Goal: Use online tool/utility: Utilize a website feature to perform a specific function

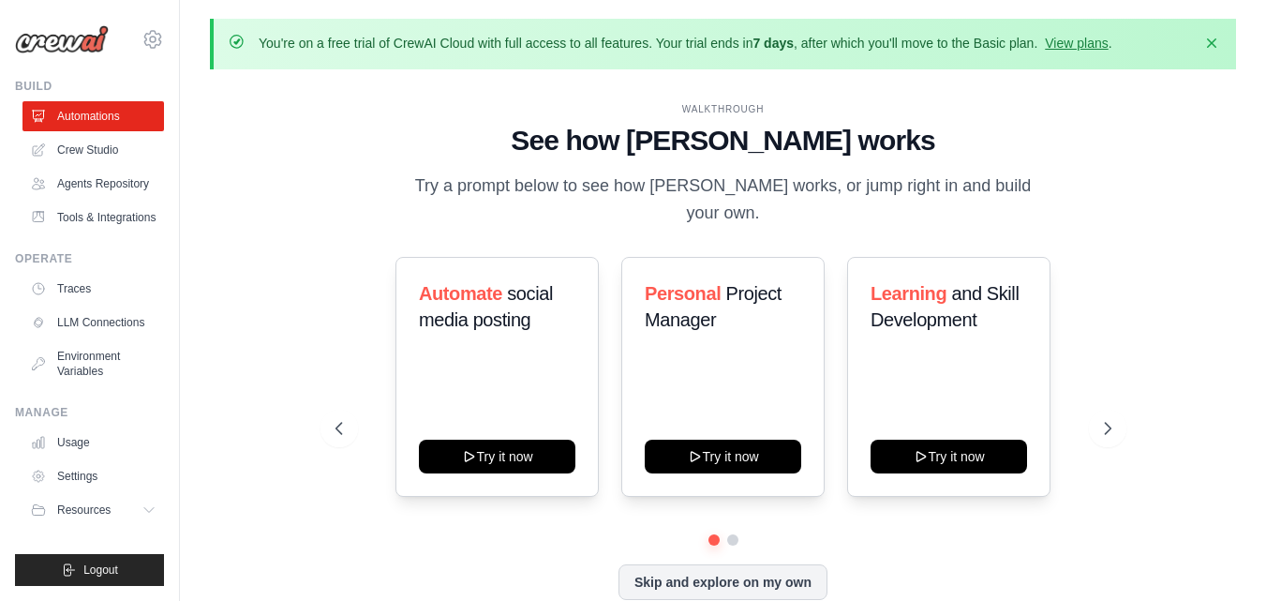
click at [1088, 44] on link "View plans" at bounding box center [1076, 43] width 63 height 15
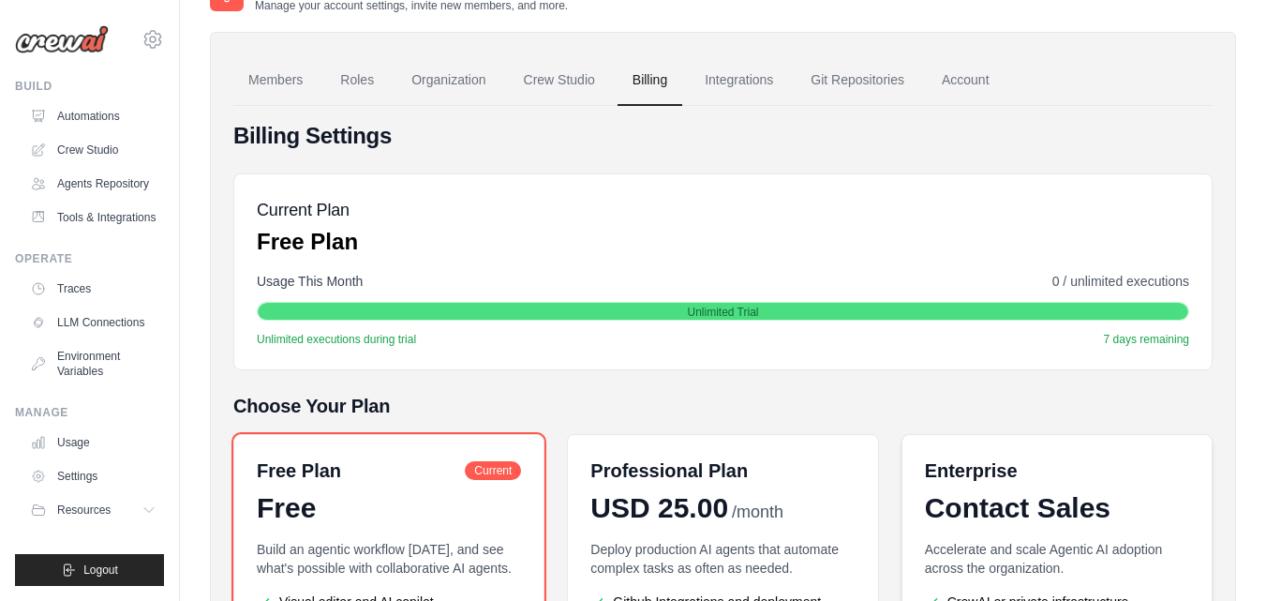
scroll to position [101, 0]
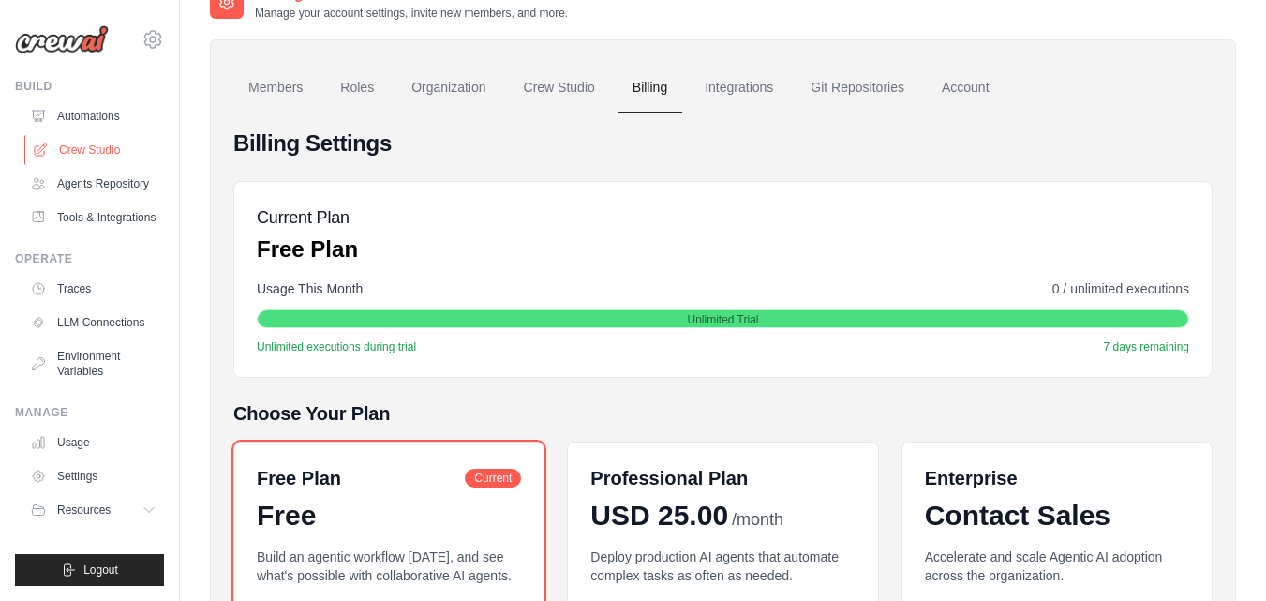
click at [110, 145] on link "Crew Studio" at bounding box center [95, 150] width 142 height 30
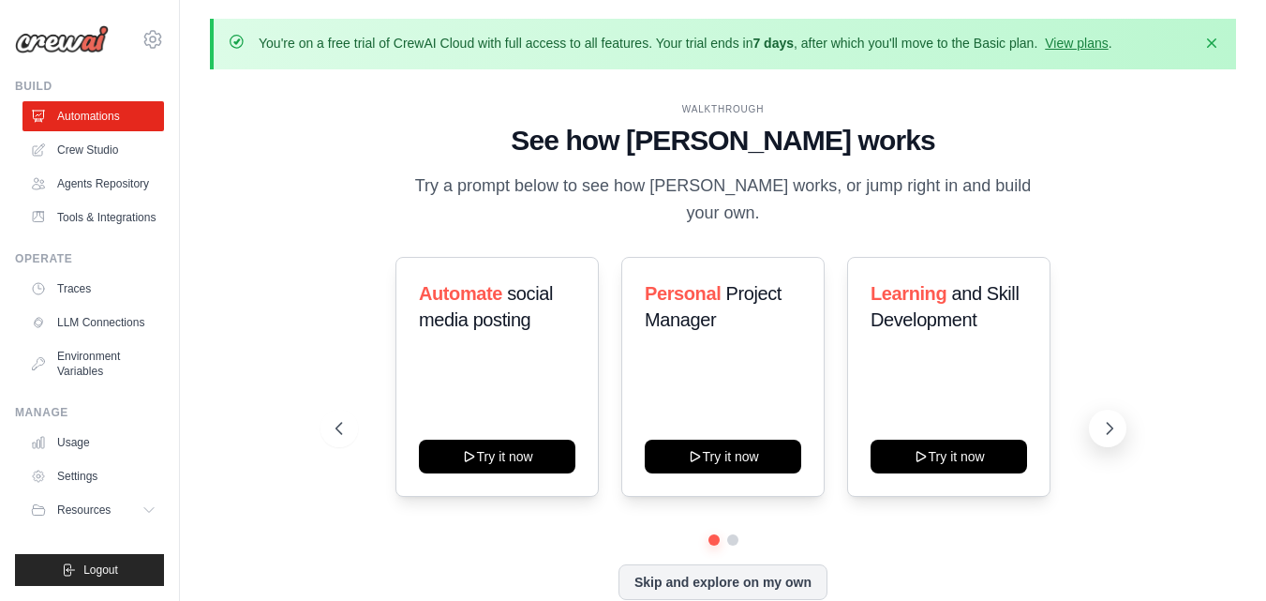
click at [1111, 419] on icon at bounding box center [1109, 428] width 19 height 19
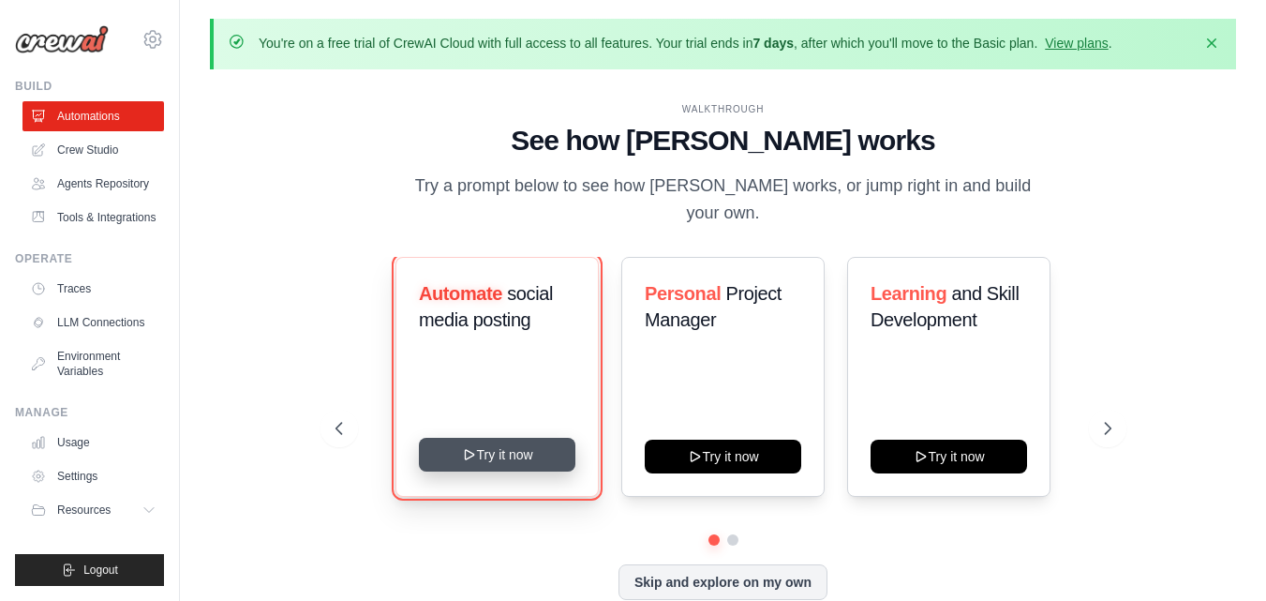
click at [502, 438] on button "Try it now" at bounding box center [497, 455] width 157 height 34
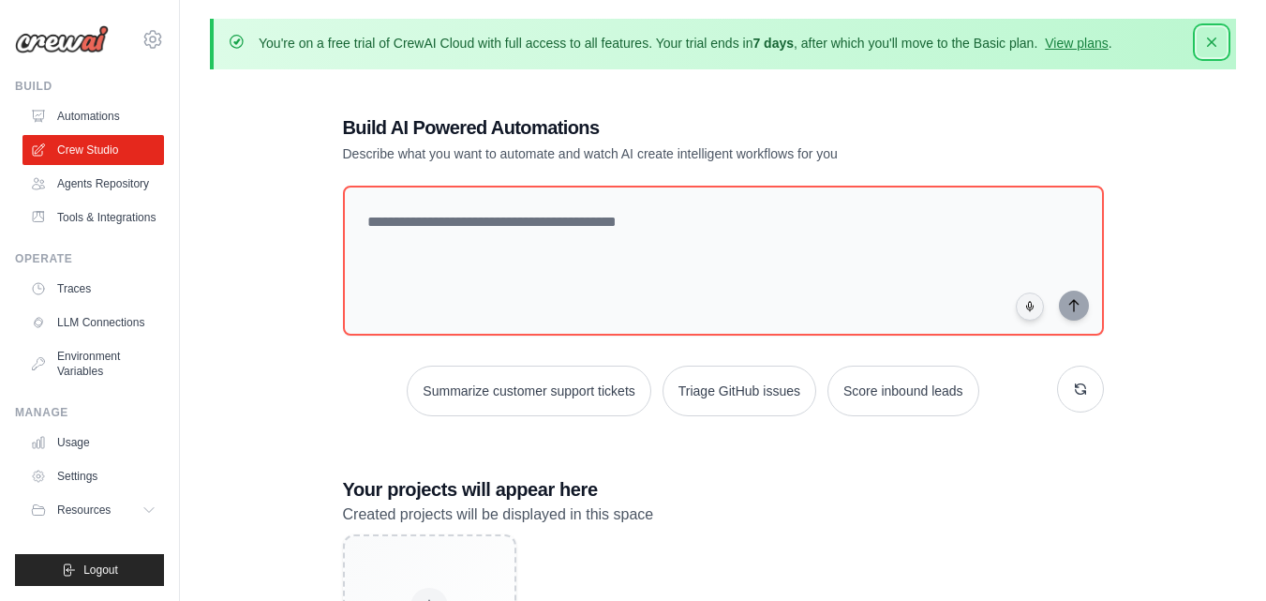
click at [1208, 41] on icon "button" at bounding box center [1211, 42] width 19 height 19
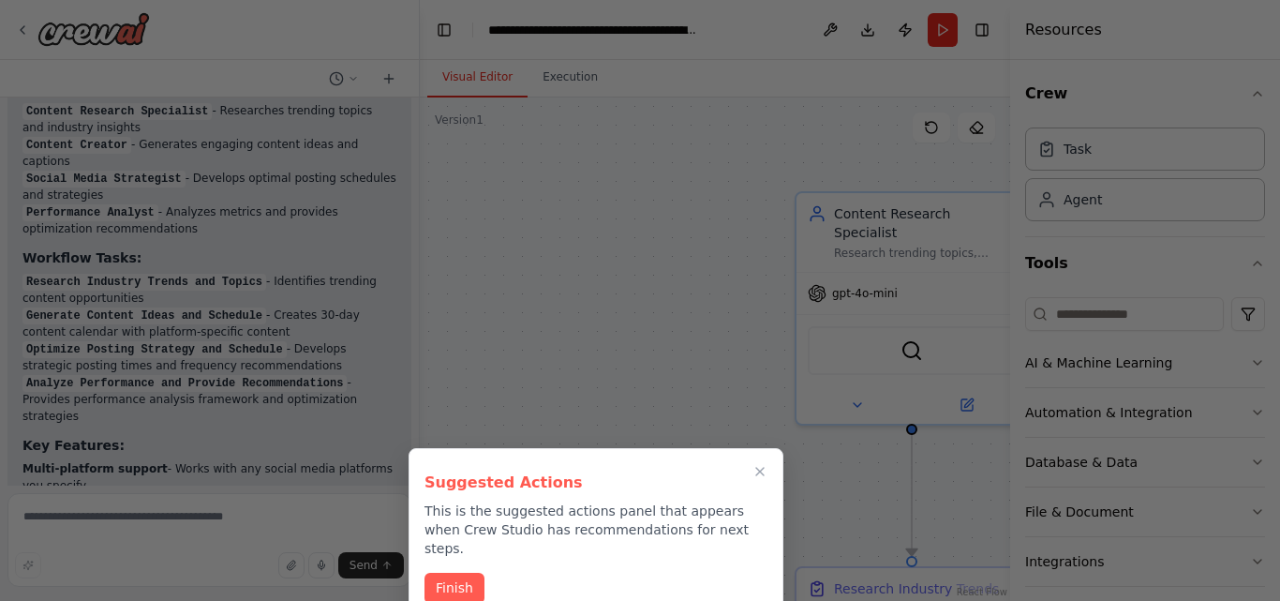
scroll to position [2365, 0]
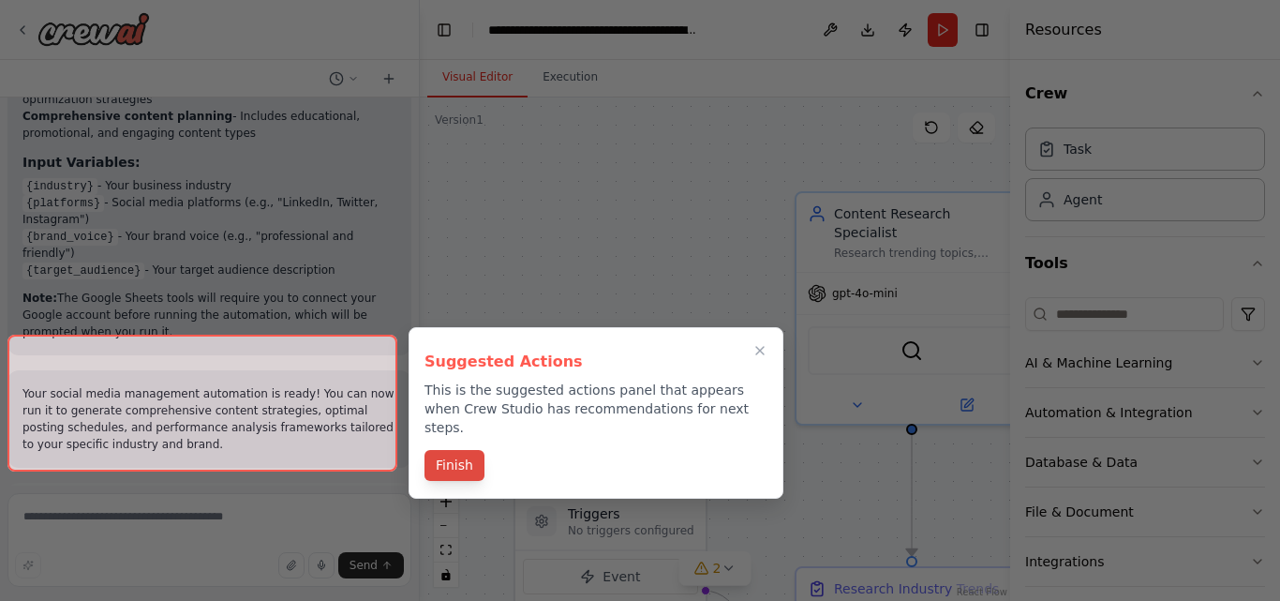
click at [465, 450] on button "Finish" at bounding box center [455, 465] width 60 height 31
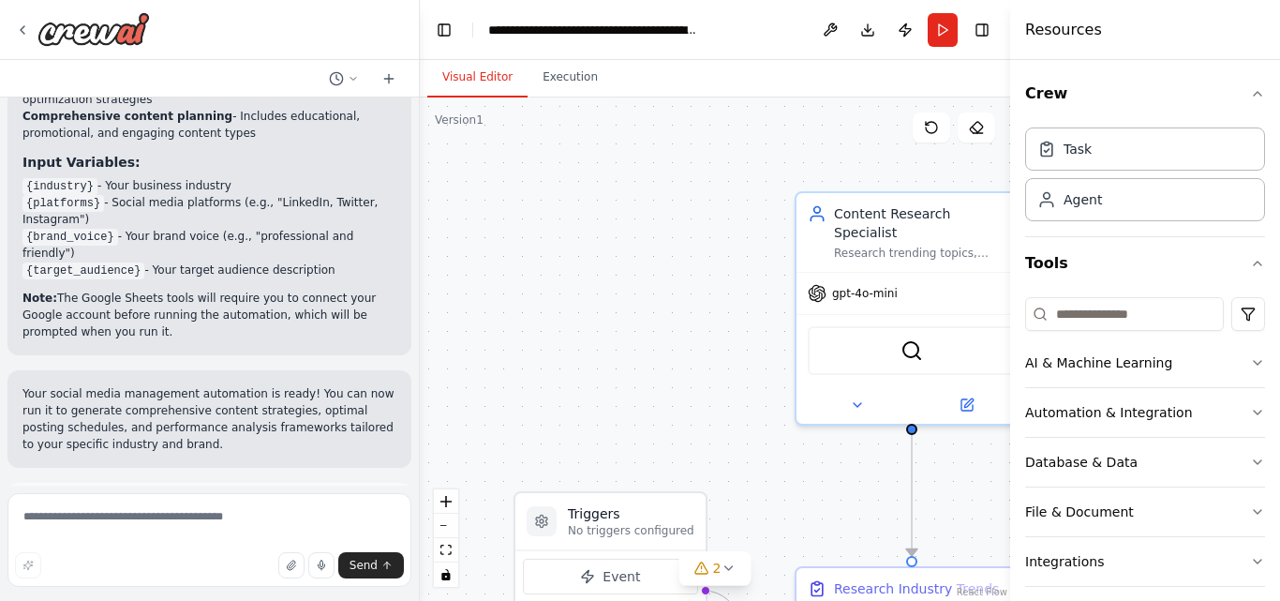
click at [268, 575] on button "Run Automation" at bounding box center [209, 590] width 374 height 30
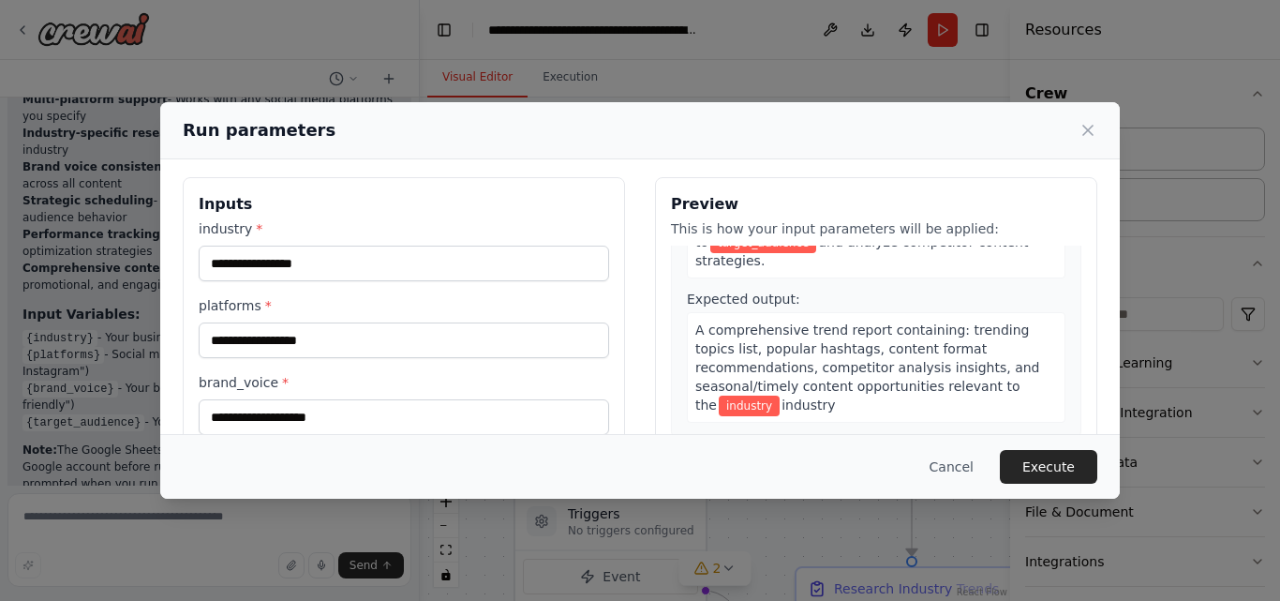
scroll to position [0, 0]
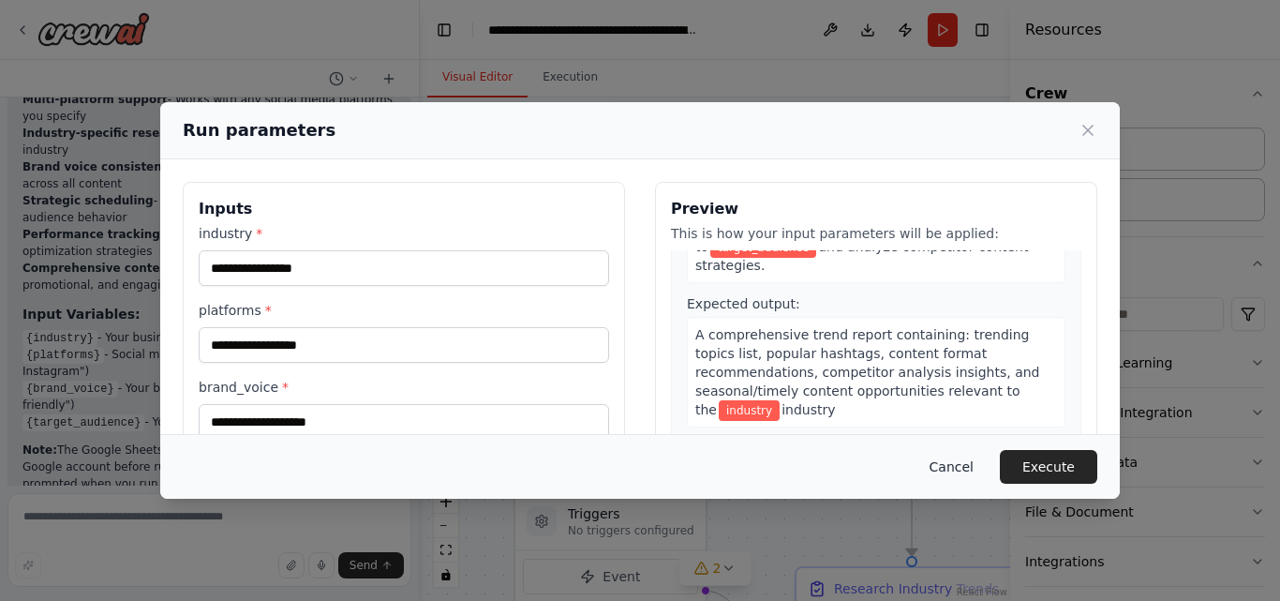
click at [962, 464] on button "Cancel" at bounding box center [952, 467] width 74 height 34
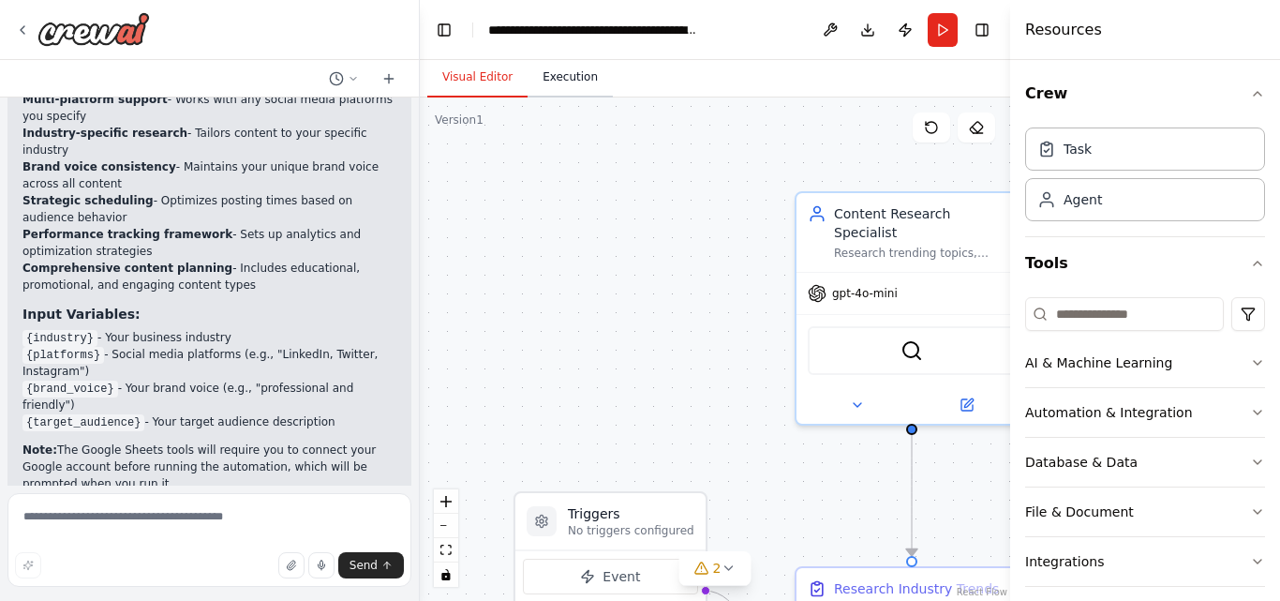
click at [567, 79] on button "Execution" at bounding box center [570, 77] width 85 height 39
click at [482, 66] on button "Visual Editor" at bounding box center [477, 77] width 100 height 39
click at [902, 242] on div "Research trending topics, hashtags, and content opportunities in the {industry}…" at bounding box center [925, 249] width 182 height 15
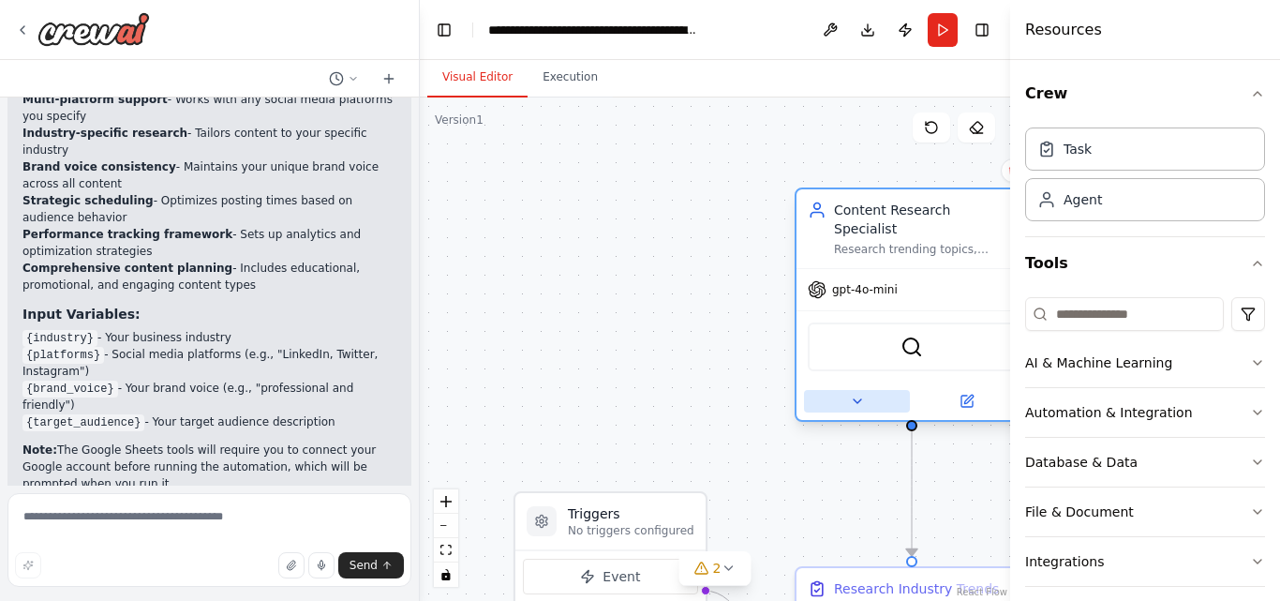
click at [855, 394] on icon at bounding box center [857, 401] width 15 height 15
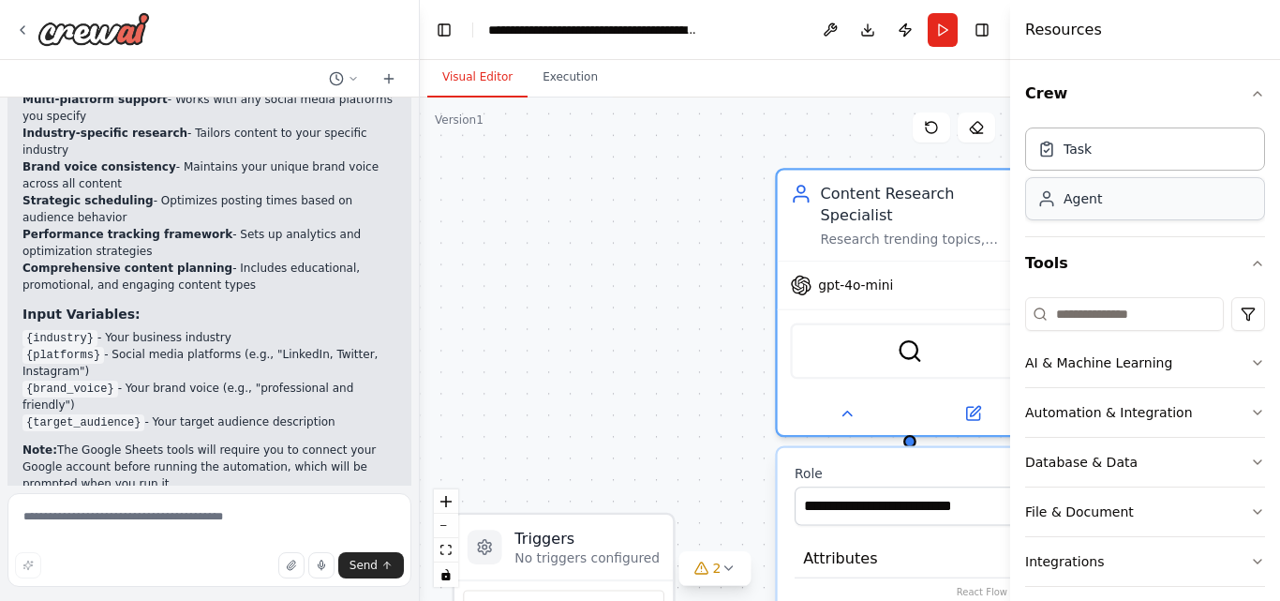
click at [1101, 200] on div "Agent" at bounding box center [1145, 198] width 240 height 43
click at [1097, 208] on div "Agent" at bounding box center [1145, 198] width 240 height 43
click at [866, 33] on button "Download" at bounding box center [868, 30] width 30 height 34
click at [901, 27] on button "Publish" at bounding box center [905, 30] width 30 height 34
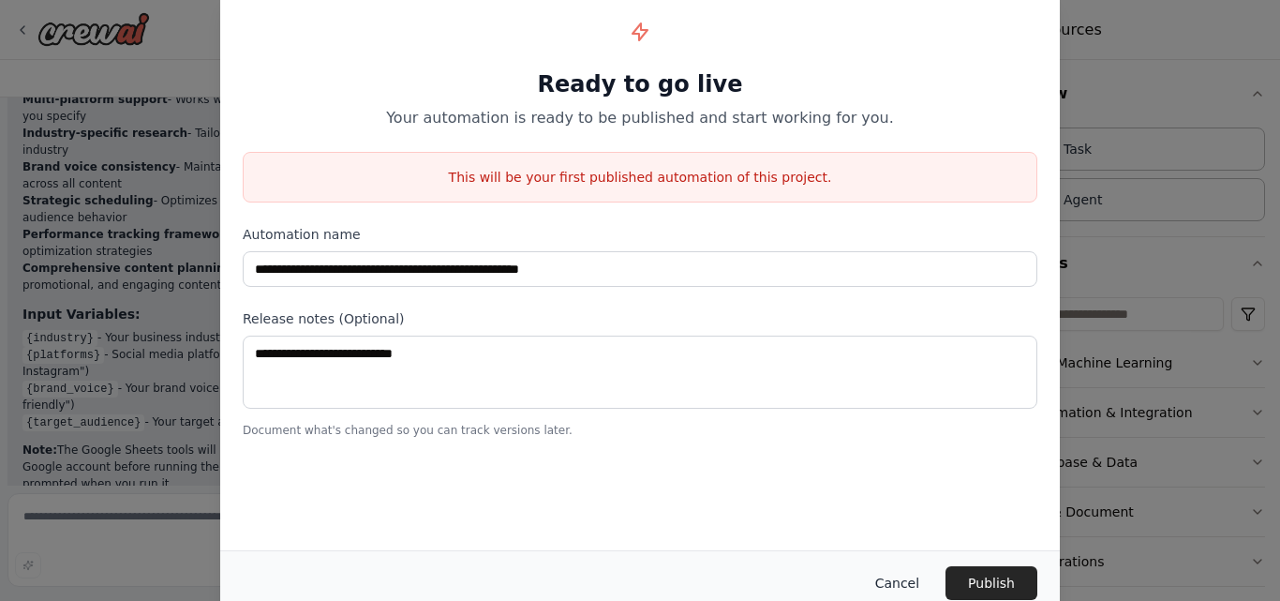
click at [895, 591] on button "Cancel" at bounding box center [897, 583] width 74 height 34
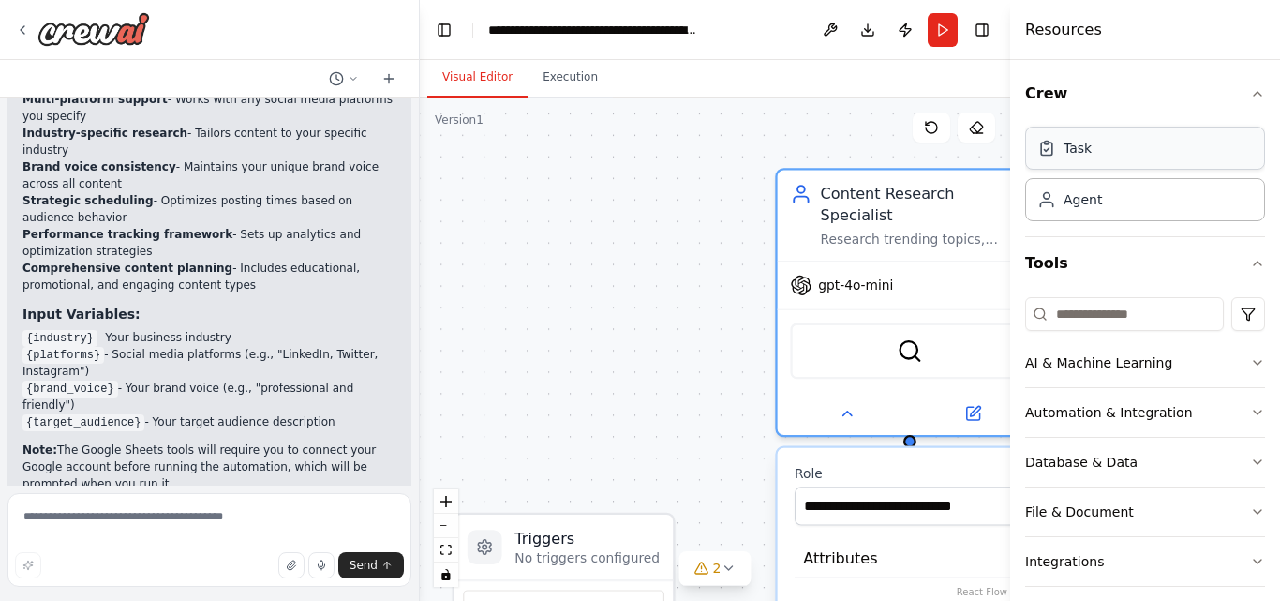
click at [1068, 154] on div "Task" at bounding box center [1078, 148] width 28 height 19
click at [826, 30] on button at bounding box center [830, 30] width 30 height 34
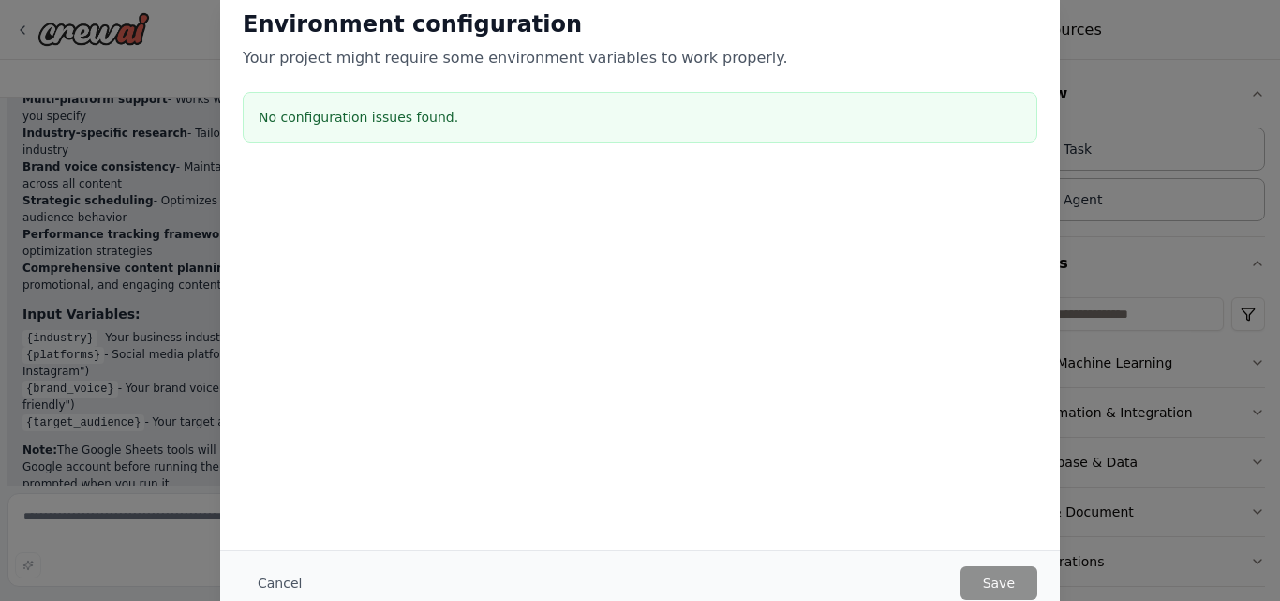
click at [1199, 27] on div "Environment configuration Your project might require some environment variables…" at bounding box center [640, 300] width 1280 height 601
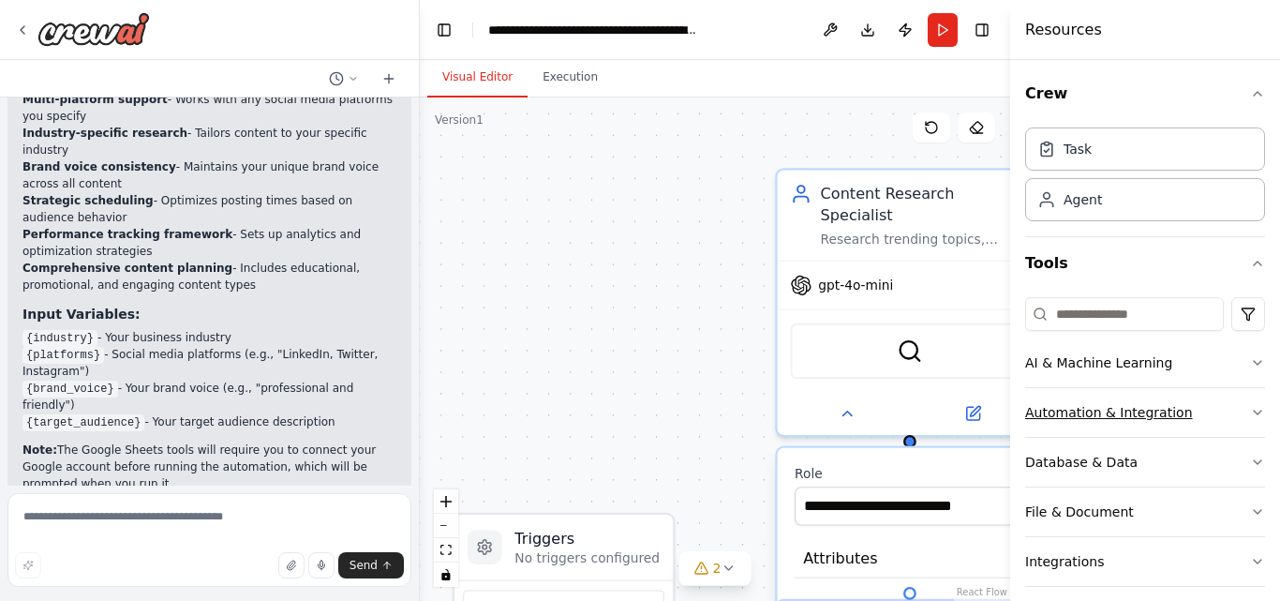
click at [1254, 411] on icon "button" at bounding box center [1257, 413] width 7 height 4
click at [1250, 411] on icon "button" at bounding box center [1257, 412] width 15 height 15
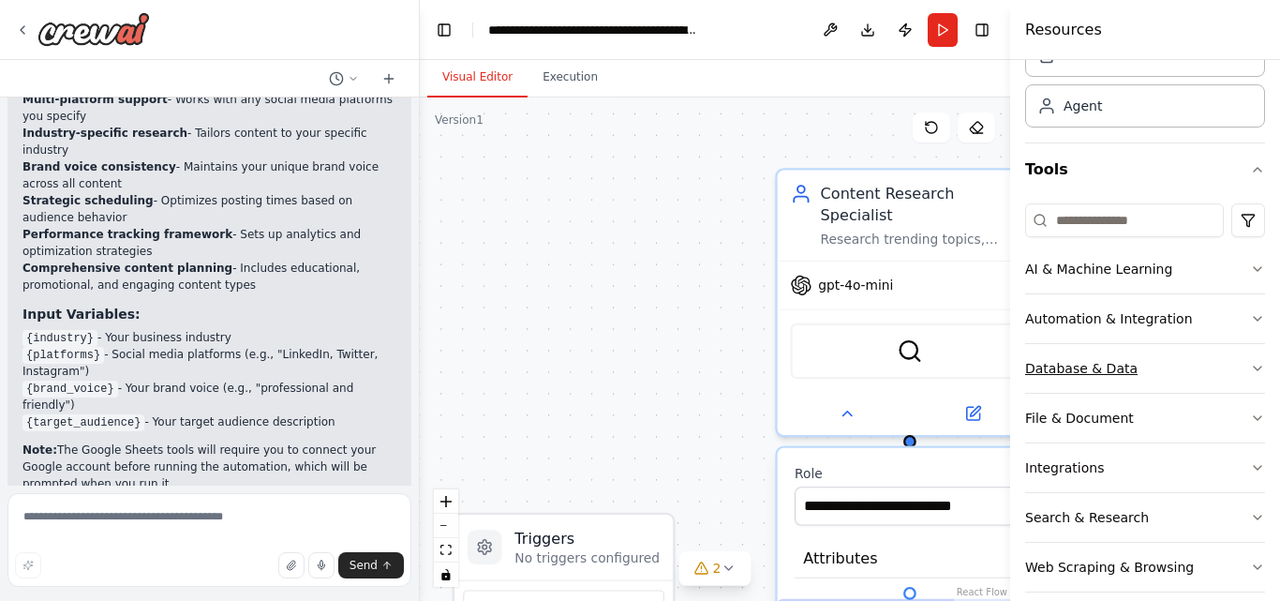
click at [1250, 367] on icon "button" at bounding box center [1257, 368] width 15 height 15
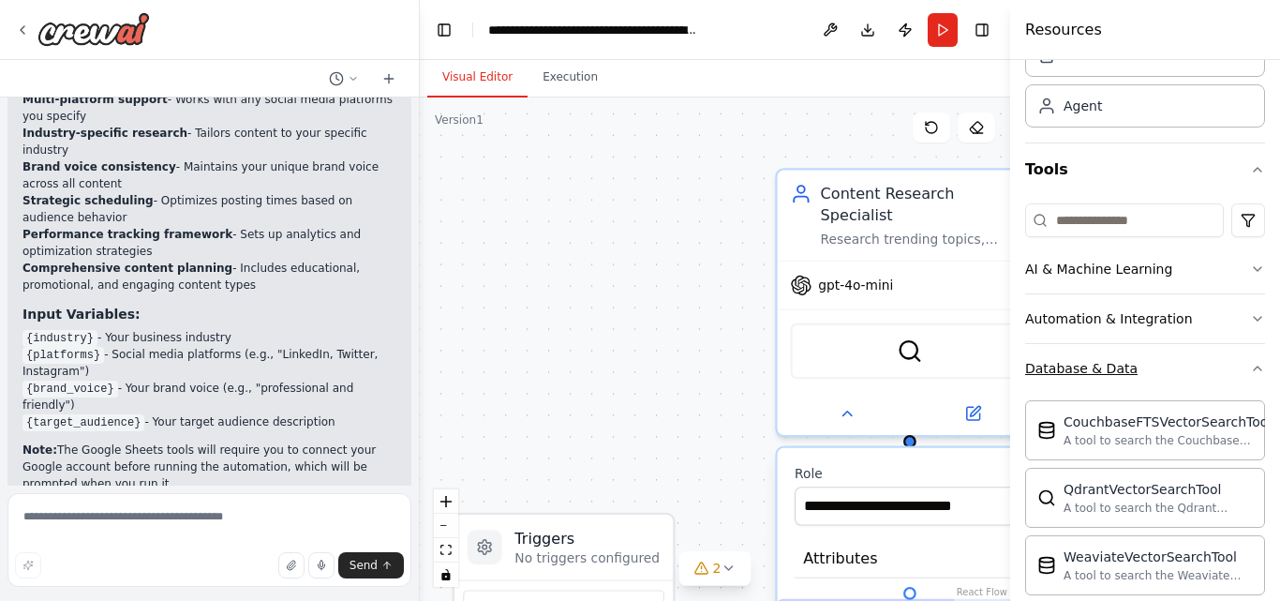
click at [1250, 367] on icon "button" at bounding box center [1257, 368] width 15 height 15
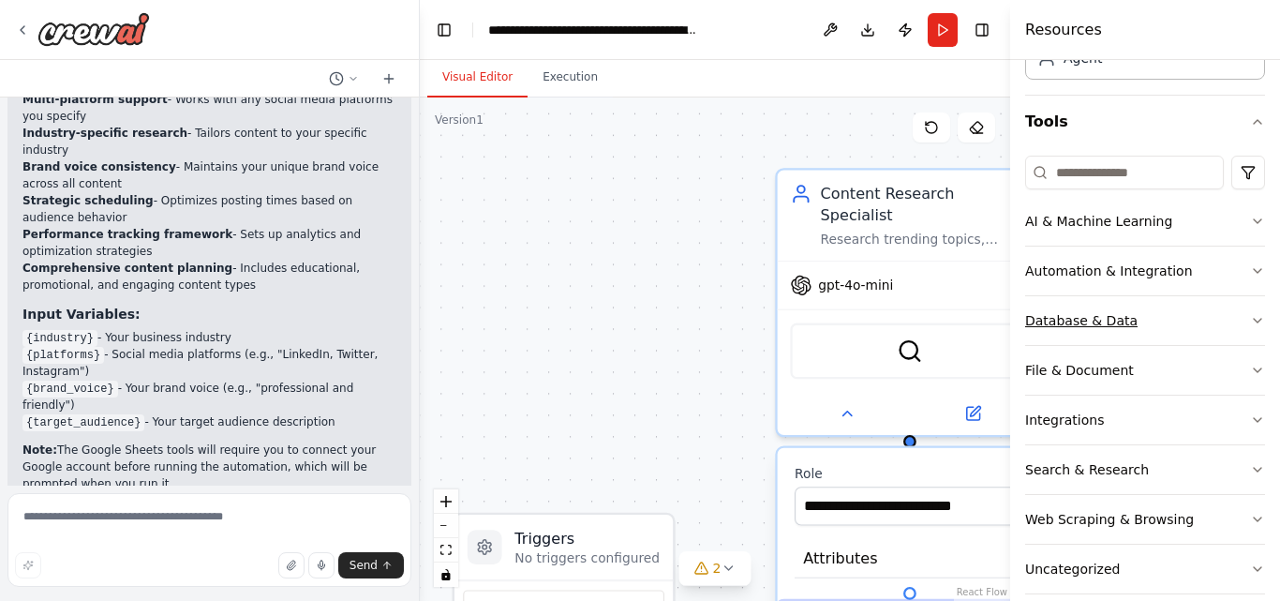
scroll to position [165, 0]
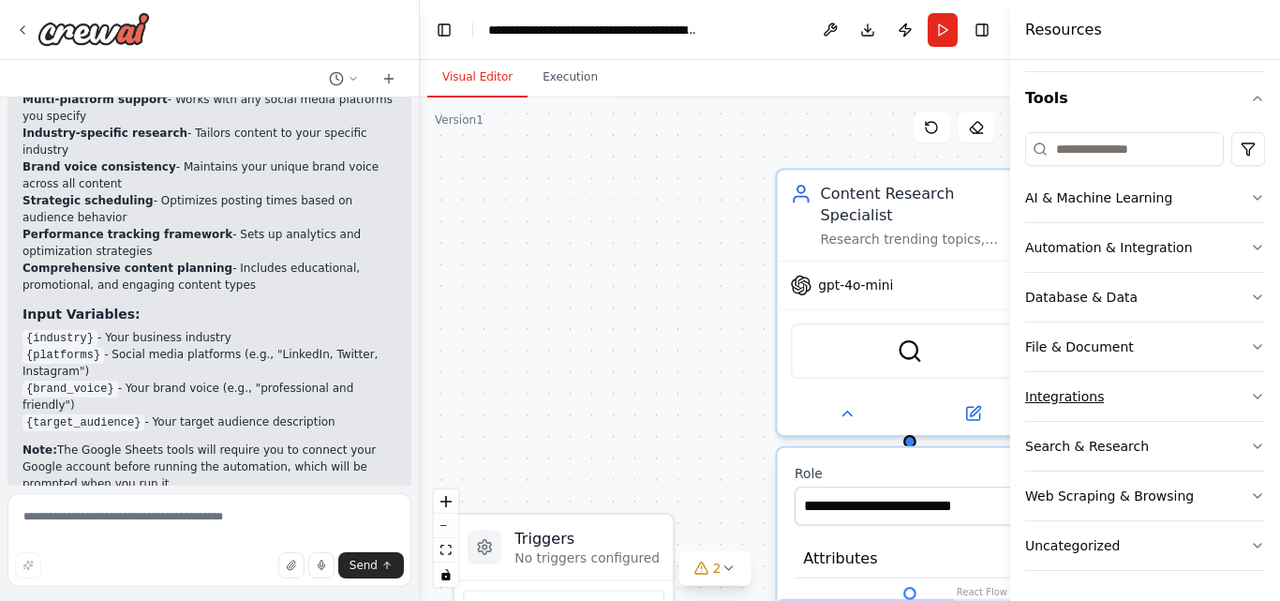
click at [1250, 400] on icon "button" at bounding box center [1257, 396] width 15 height 15
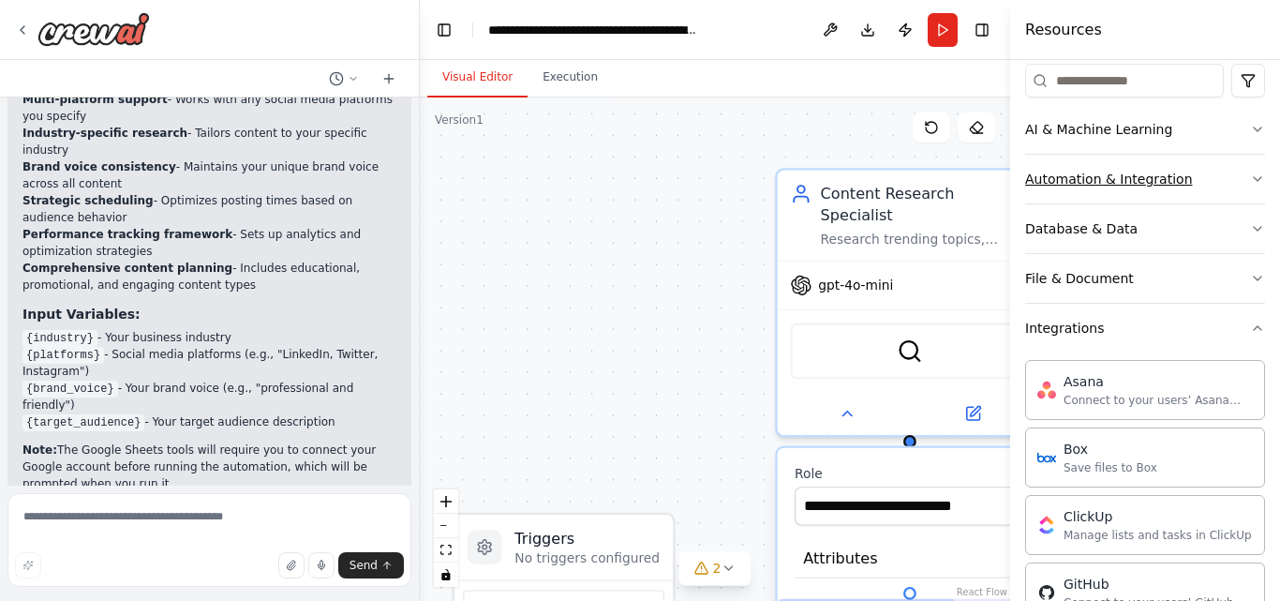
scroll to position [281, 0]
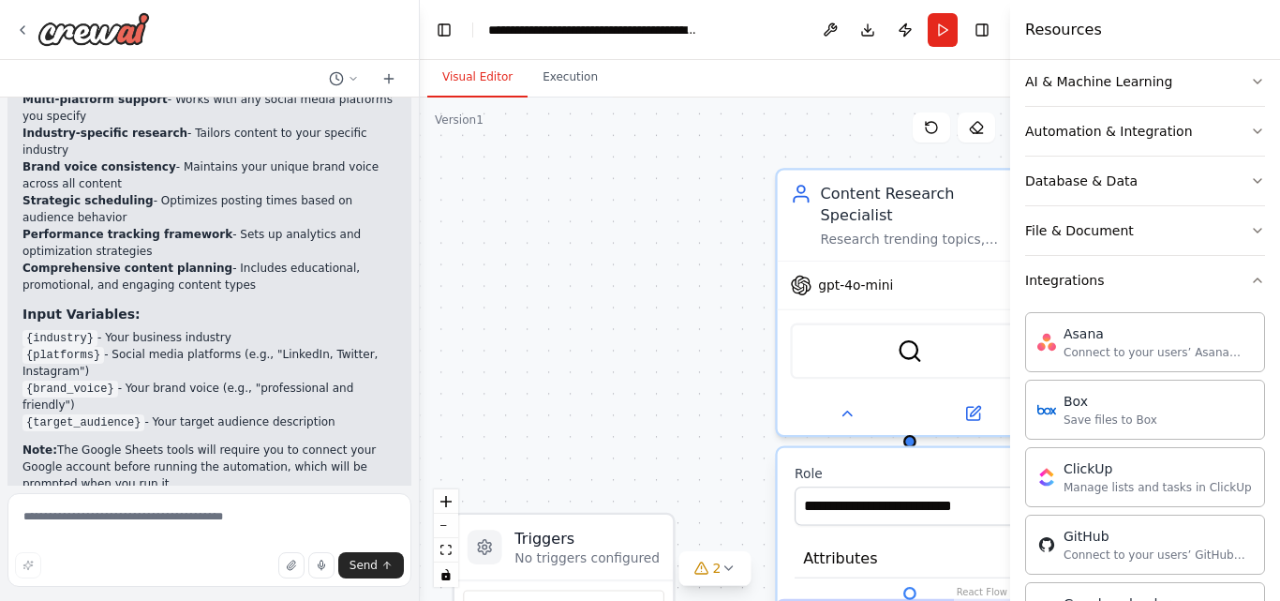
click at [1251, 283] on div "Crew Task Agent Tools AI & Machine Learning Automation & Integration Database &…" at bounding box center [1145, 330] width 270 height 541
click at [1250, 282] on icon "button" at bounding box center [1257, 280] width 15 height 15
